Goal: Task Accomplishment & Management: Manage account settings

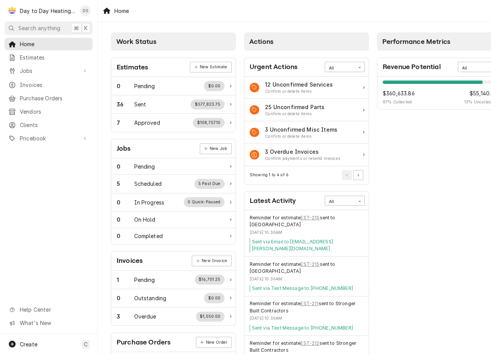
click at [52, 7] on div "Day to Day Heating and Cooling" at bounding box center [48, 11] width 56 height 8
click at [80, 8] on div "David Silvestre's Avatar" at bounding box center [85, 10] width 11 height 11
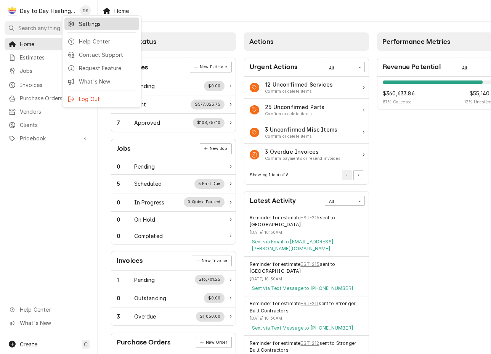
click at [81, 20] on div "Settings" at bounding box center [107, 24] width 57 height 8
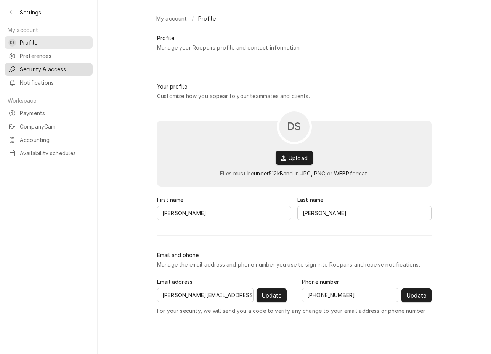
click at [43, 63] on link "Security & access" at bounding box center [49, 69] width 88 height 13
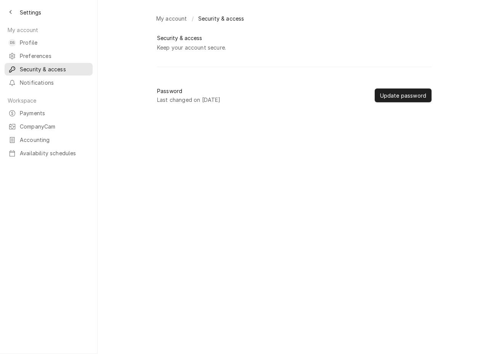
click at [266, 138] on div "My account / Security & access Security & access Keep your account secure. Pass…" at bounding box center [295, 177] width 394 height 354
click at [195, 43] on div "Keep your account secure." at bounding box center [191, 47] width 69 height 8
click at [21, 51] on div "Preferences" at bounding box center [48, 56] width 85 height 10
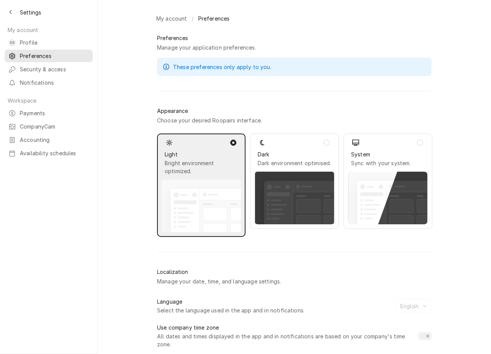
scroll to position [0, 0]
click at [24, 39] on span "Profile" at bounding box center [54, 43] width 69 height 8
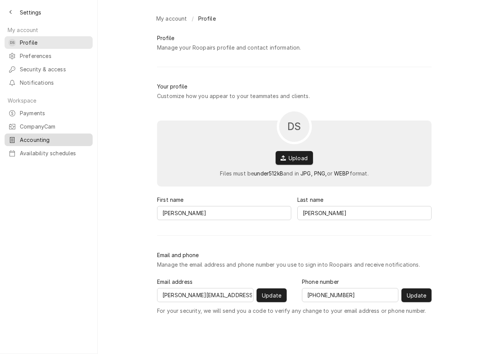
drag, startPoint x: 34, startPoint y: 98, endPoint x: 36, endPoint y: 106, distance: 8.2
click at [34, 122] on span "CompanyCam" at bounding box center [54, 126] width 69 height 8
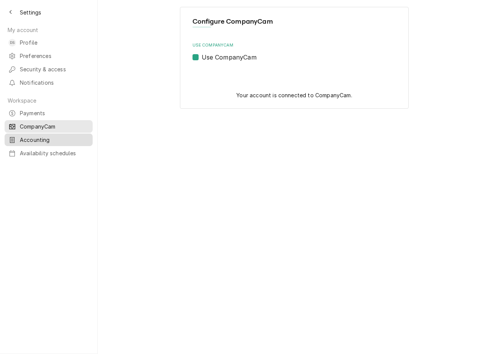
click at [30, 136] on span "Accounting" at bounding box center [54, 140] width 69 height 8
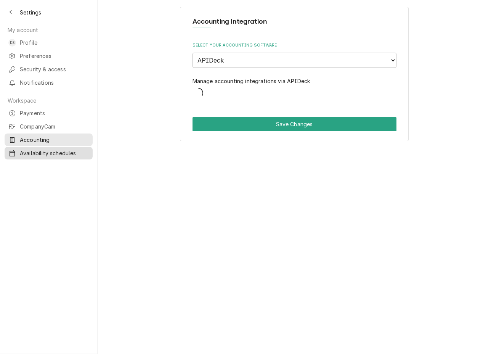
click at [38, 149] on span "Availability schedules" at bounding box center [54, 153] width 69 height 8
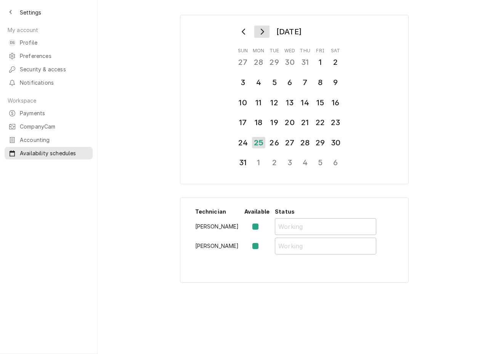
click at [261, 29] on icon "Go to next month" at bounding box center [262, 32] width 3 height 6
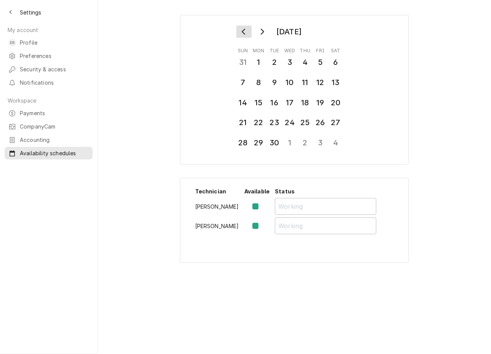
click at [241, 26] on button "Go to previous month" at bounding box center [244, 32] width 15 height 12
click at [258, 26] on button "Go to next month" at bounding box center [261, 32] width 15 height 12
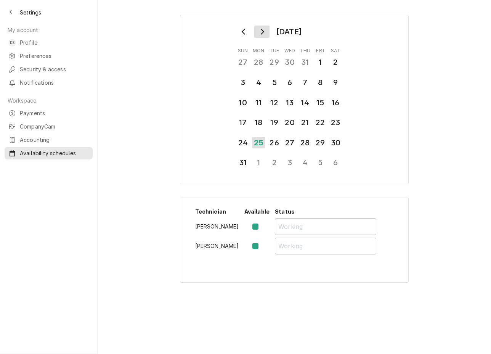
click at [258, 26] on button "Go to next month" at bounding box center [261, 32] width 15 height 12
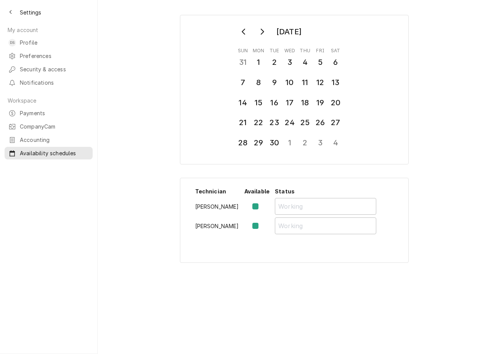
click at [124, 111] on div "September 2025 Sun Mon Tue Wed Thu Fri Sat 31 1 2 3 4 5 6 7 8 9 10 11 12 13 14 …" at bounding box center [295, 138] width 394 height 261
click at [7, 10] on div "Back to previous page" at bounding box center [11, 12] width 8 height 8
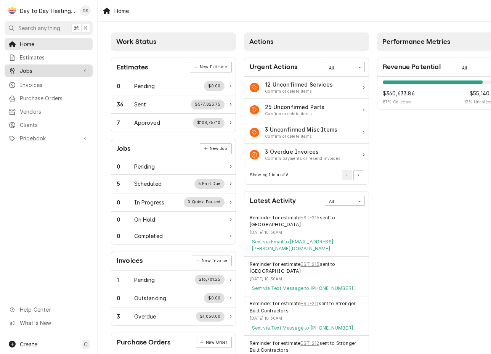
click at [27, 67] on span "Jobs" at bounding box center [49, 71] width 58 height 8
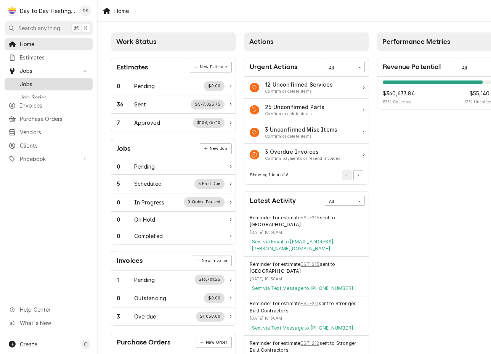
click at [44, 80] on span "Jobs" at bounding box center [54, 84] width 69 height 8
